Goal: Navigation & Orientation: Find specific page/section

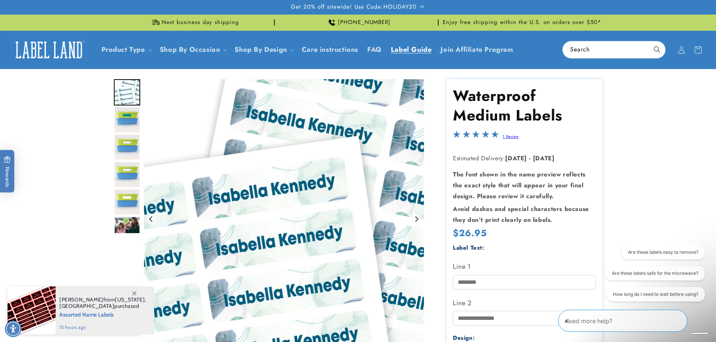
click at [410, 49] on span "Label Guide" at bounding box center [411, 49] width 41 height 9
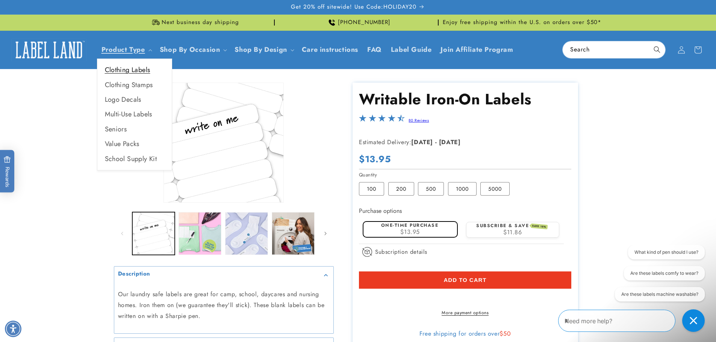
click at [135, 69] on link "Clothing Labels" at bounding box center [134, 70] width 74 height 15
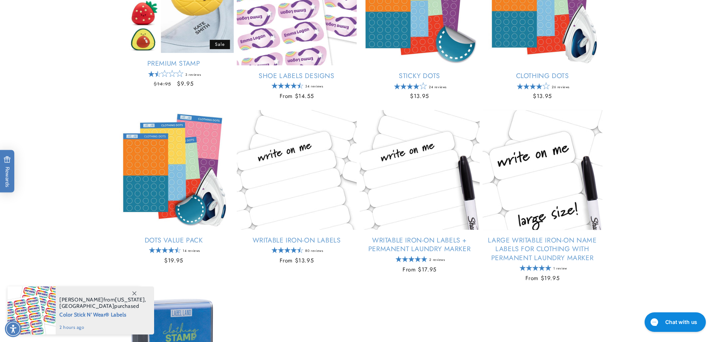
scroll to position [376, 0]
